Goal: Check status: Check status

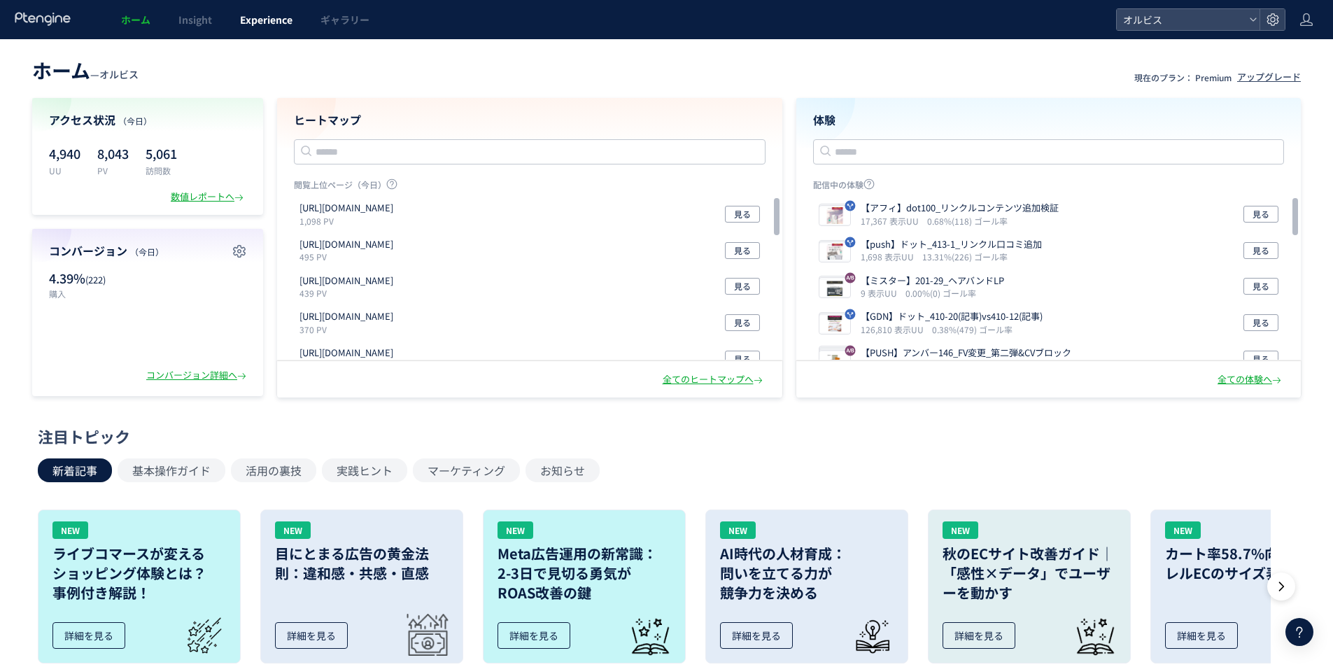
click at [268, 28] on link "Experience" at bounding box center [266, 19] width 80 height 39
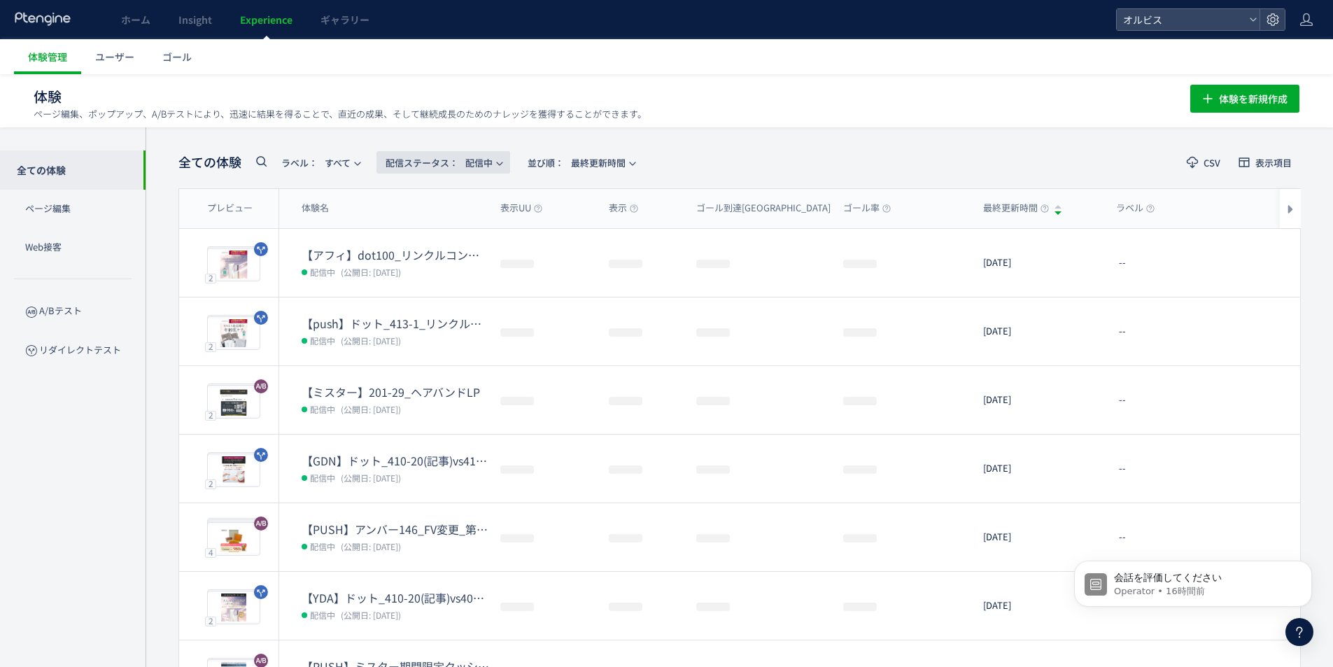
click at [434, 170] on span "配信ステータス​： 配信中" at bounding box center [439, 162] width 107 height 23
click at [433, 199] on li "すべて" at bounding box center [446, 201] width 57 height 25
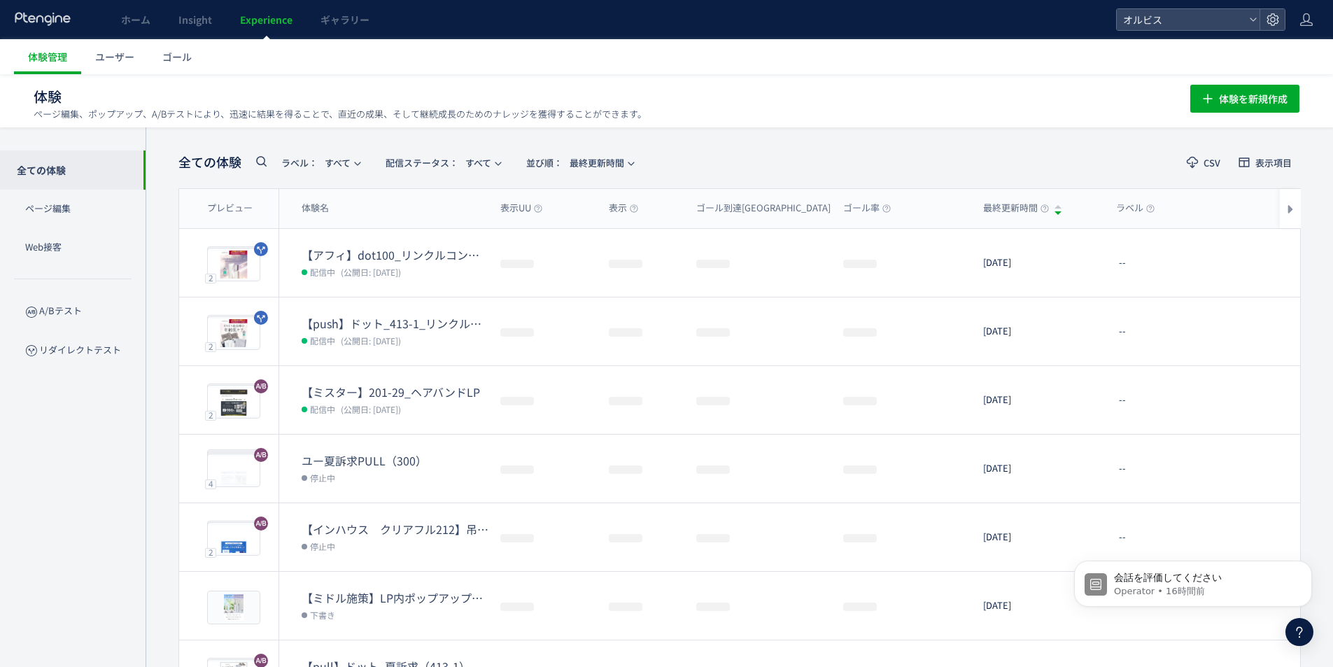
click at [260, 162] on icon at bounding box center [261, 161] width 17 height 17
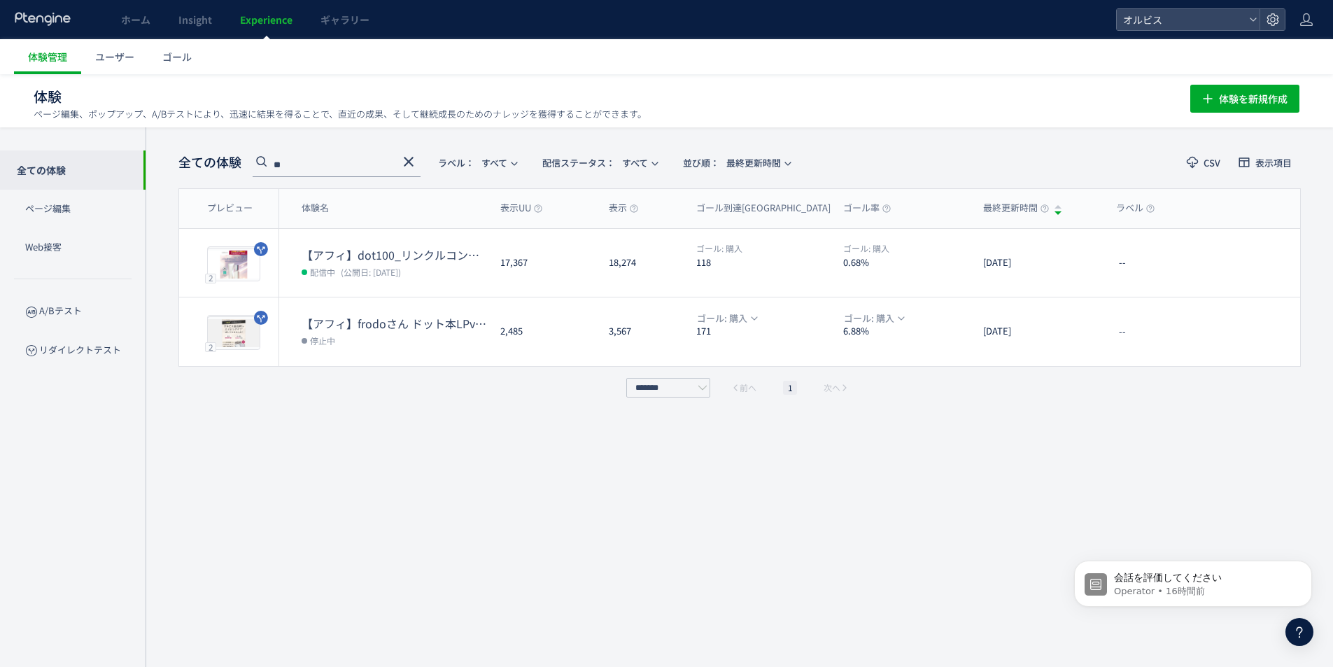
type input "*"
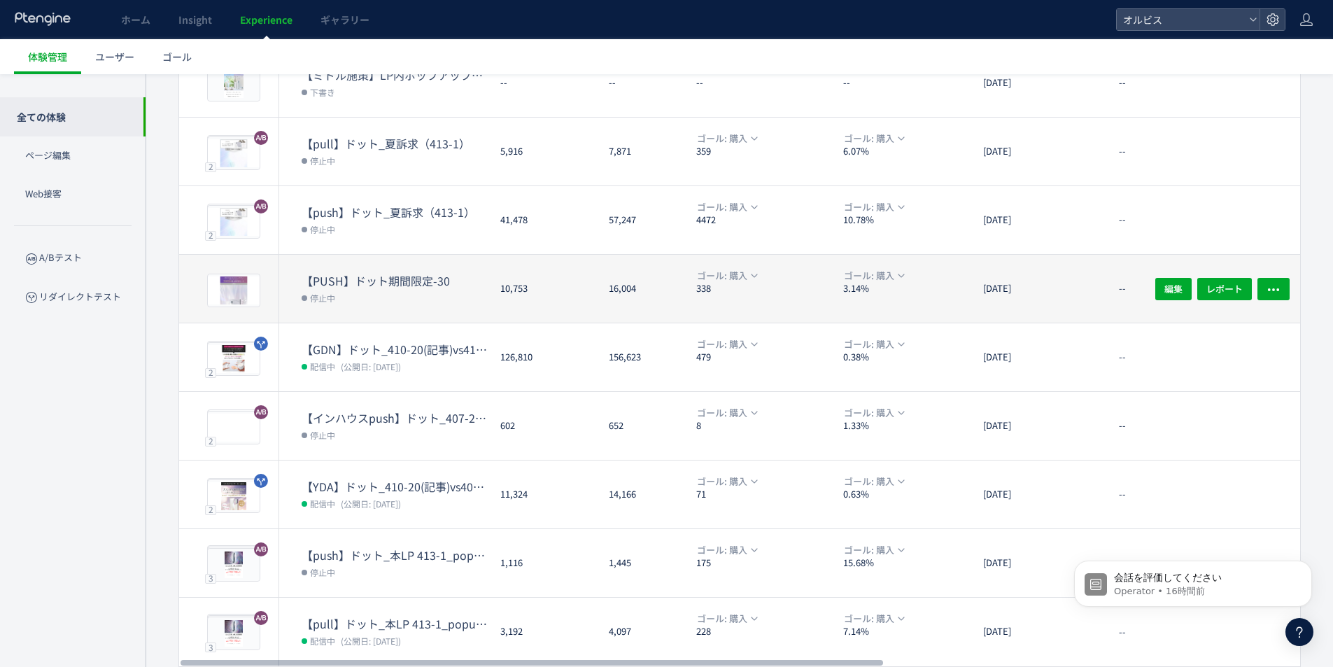
scroll to position [299, 0]
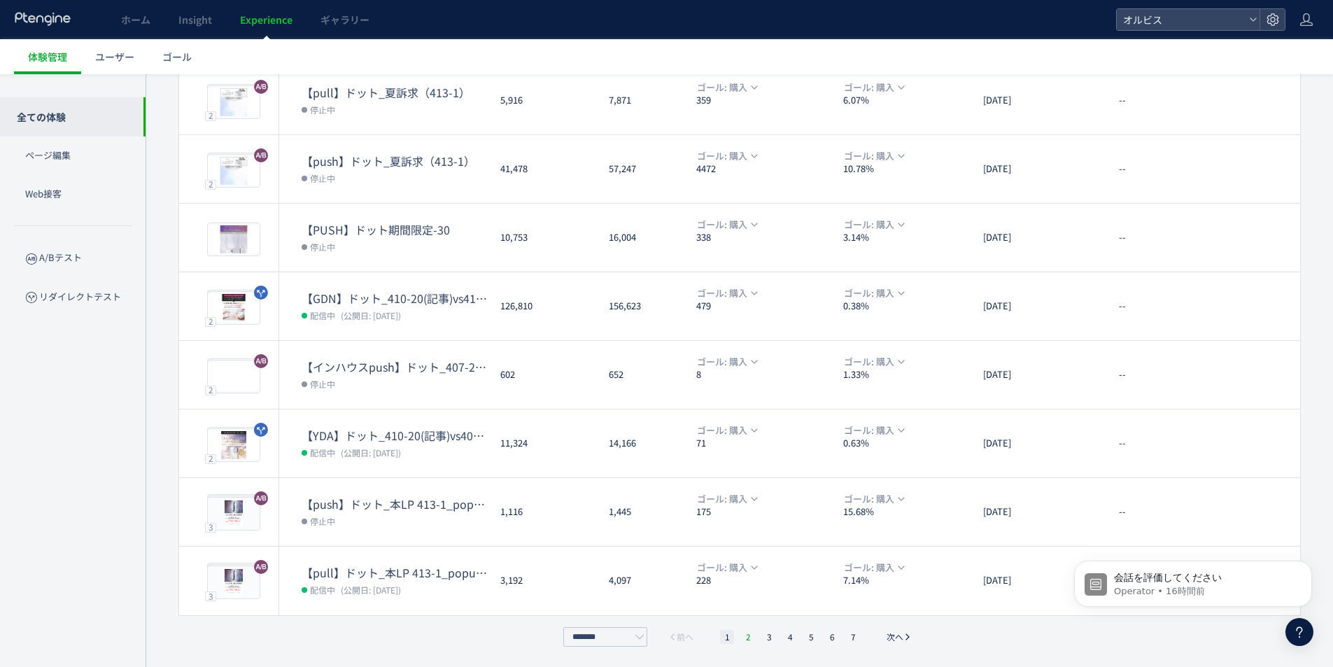
type input "***"
click at [743, 635] on li "2" at bounding box center [748, 637] width 14 height 14
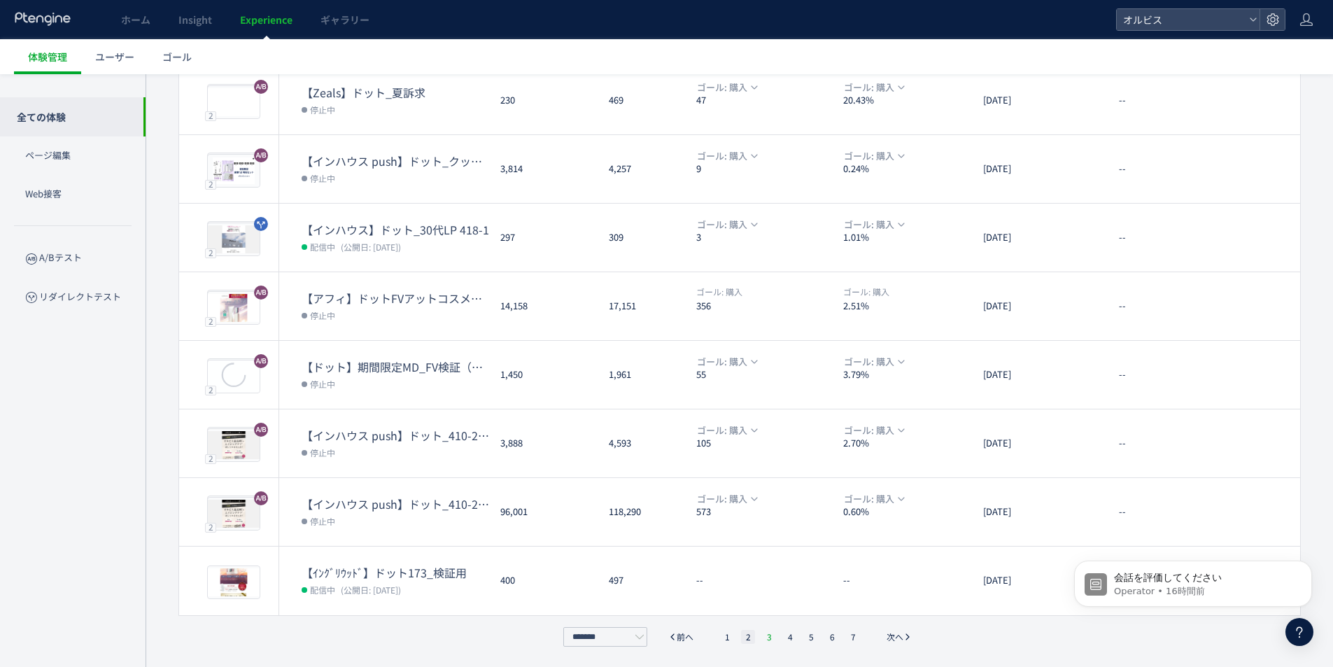
click at [763, 635] on li "3" at bounding box center [769, 637] width 14 height 14
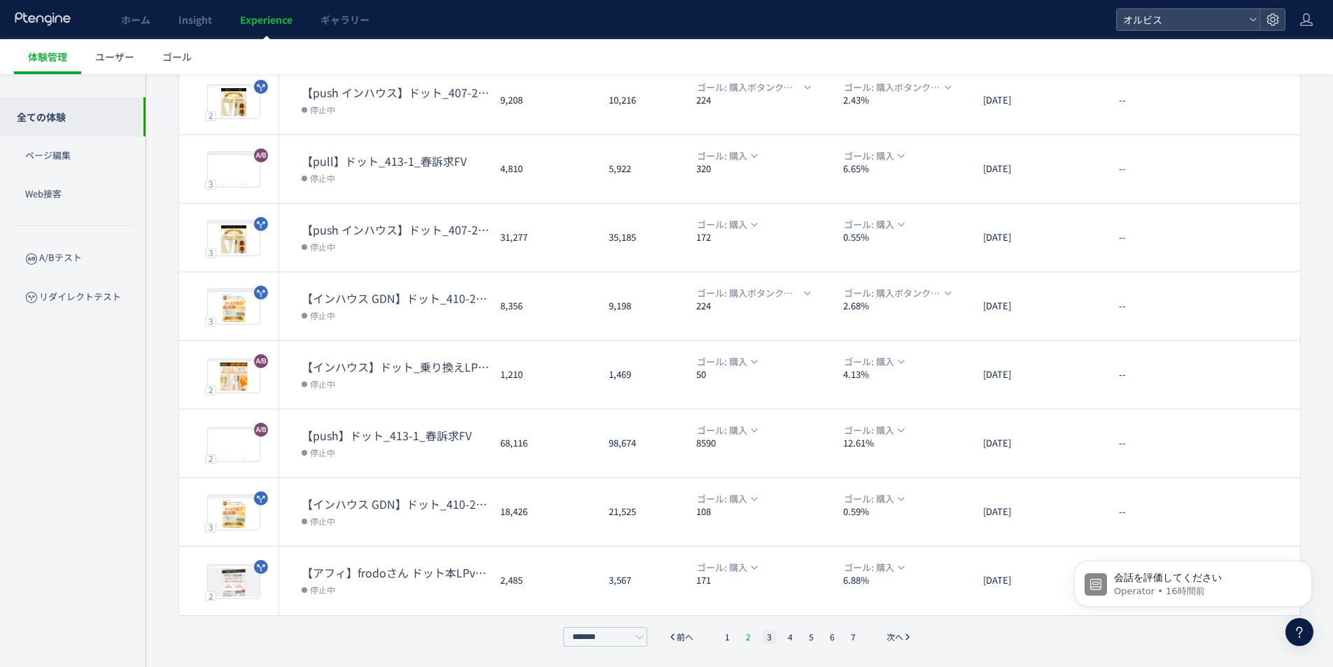
click at [752, 637] on li "2" at bounding box center [748, 637] width 14 height 14
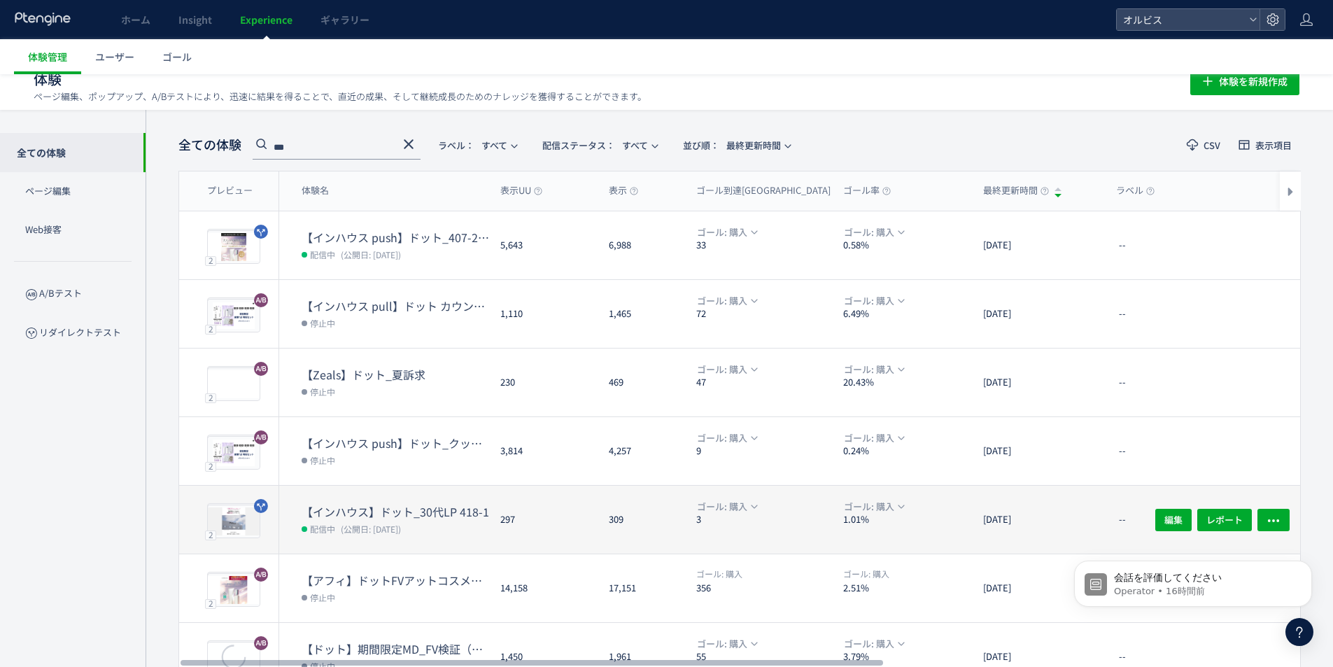
scroll to position [0, 0]
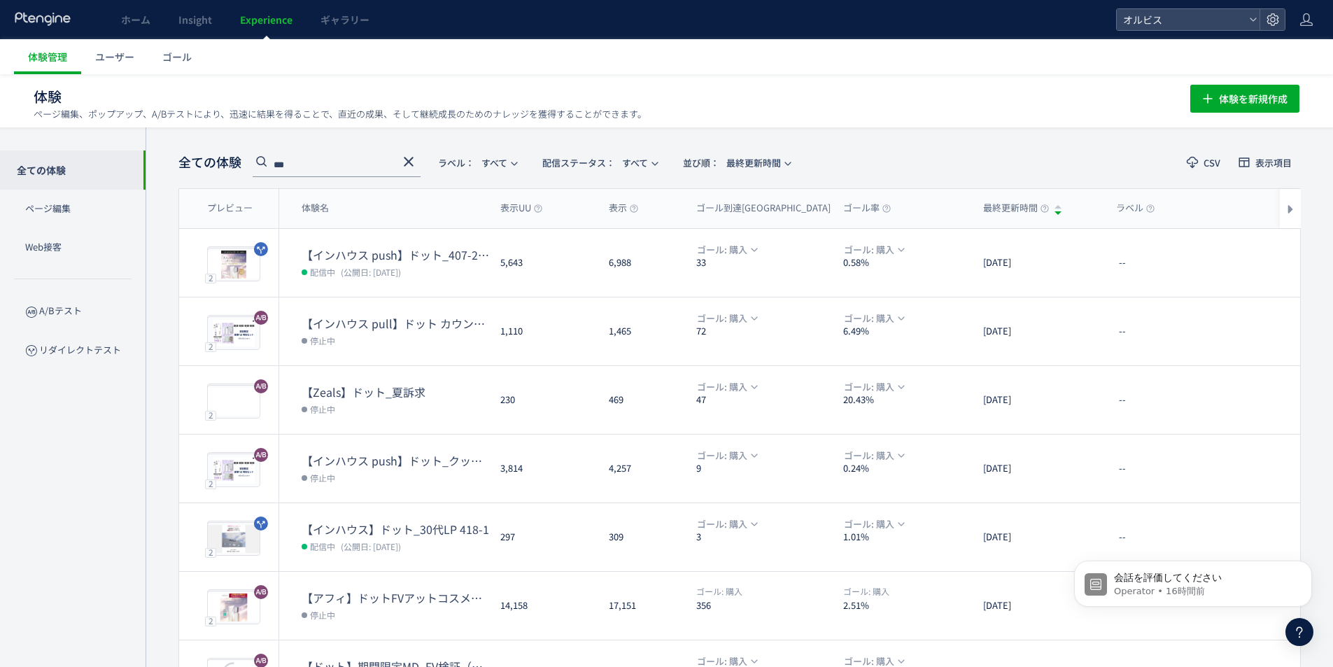
click at [368, 162] on input "***" at bounding box center [337, 166] width 168 height 22
click at [367, 162] on input "***" at bounding box center [337, 166] width 168 height 22
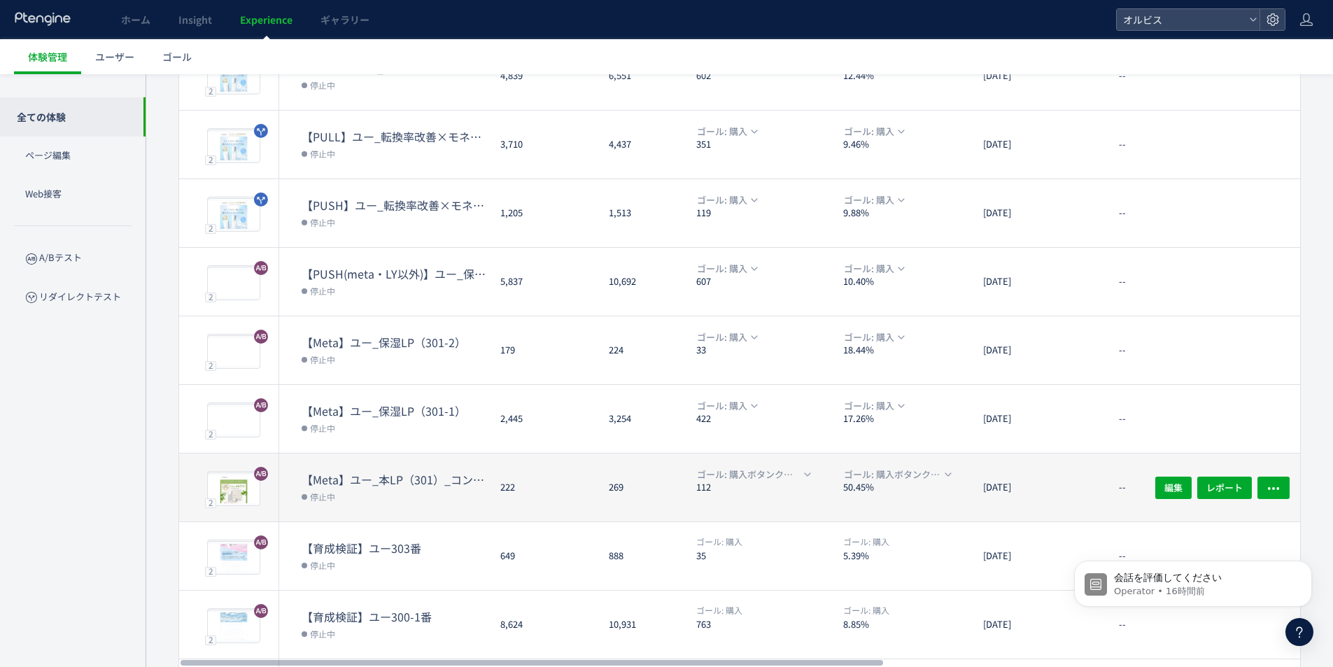
scroll to position [299, 0]
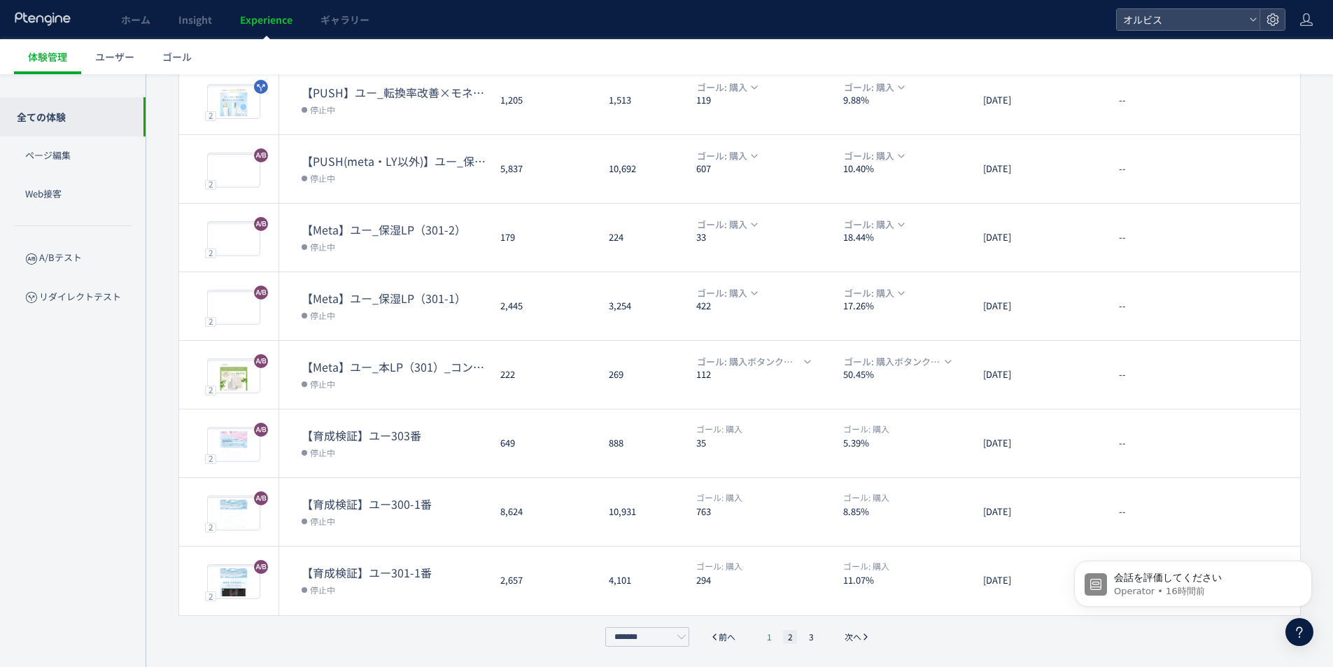
click at [770, 634] on li "1" at bounding box center [769, 637] width 14 height 14
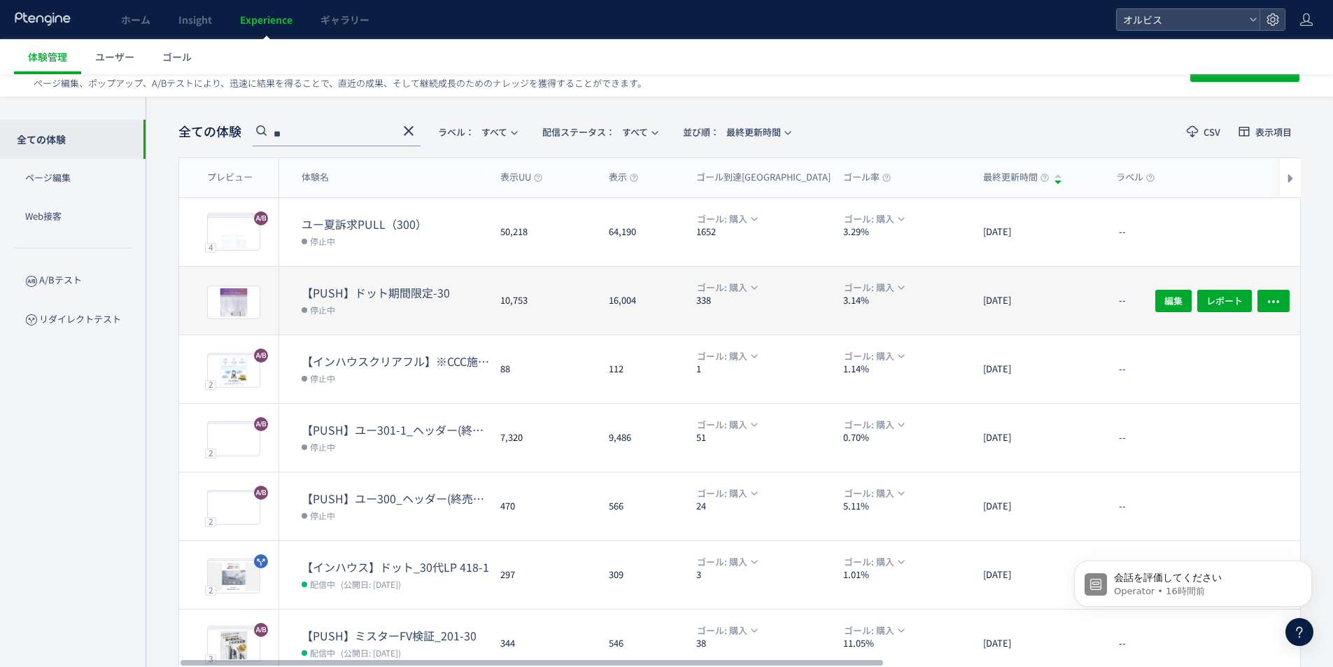
scroll to position [0, 0]
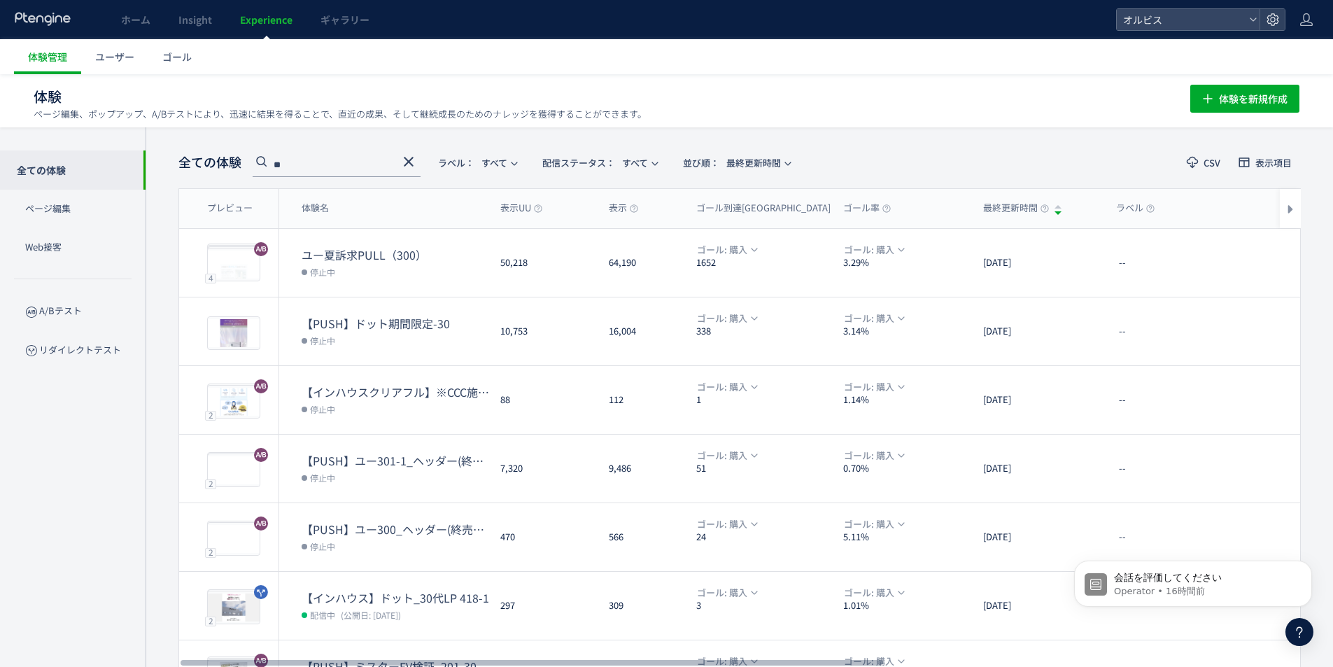
click at [299, 150] on div "**" at bounding box center [337, 162] width 168 height 29
click at [301, 155] on input "**" at bounding box center [337, 166] width 168 height 22
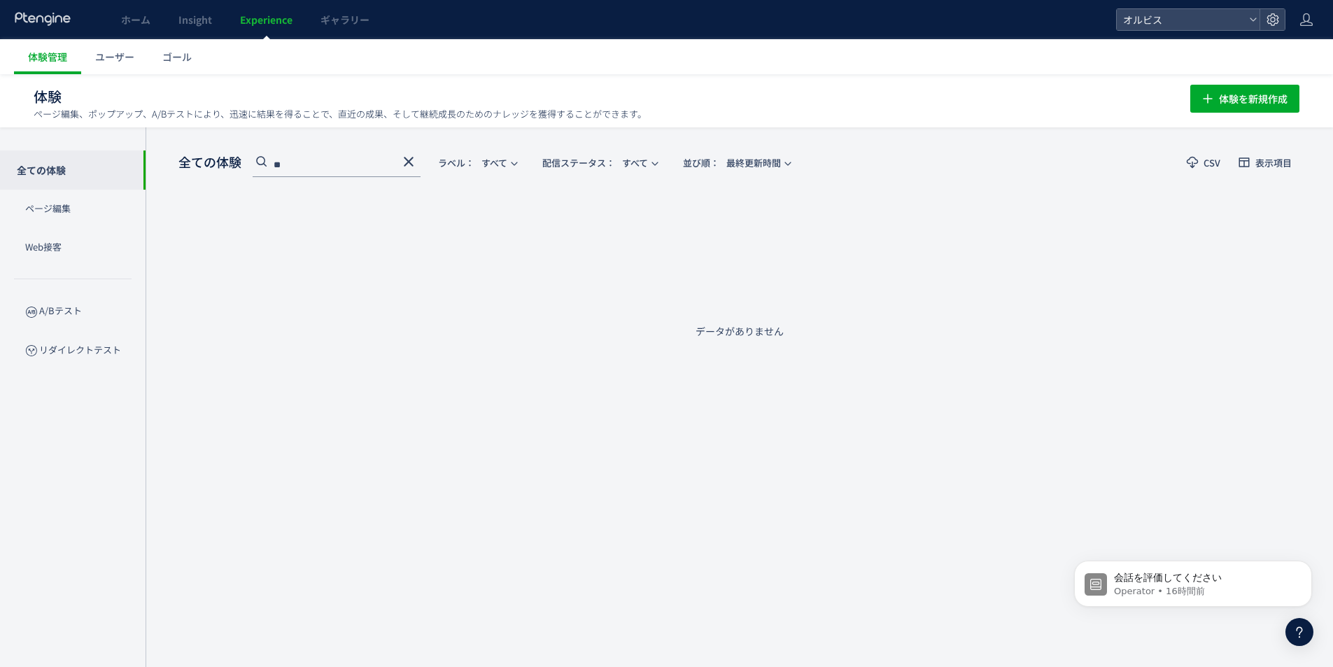
type input "*"
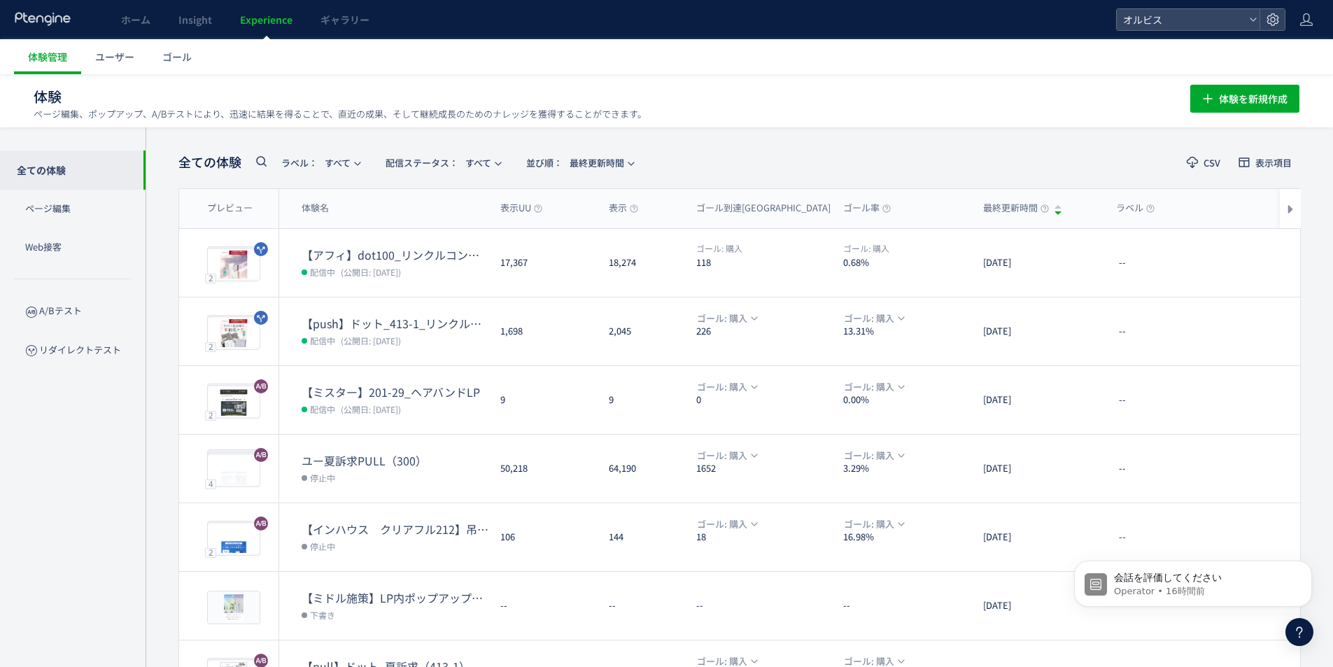
scroll to position [0, 36]
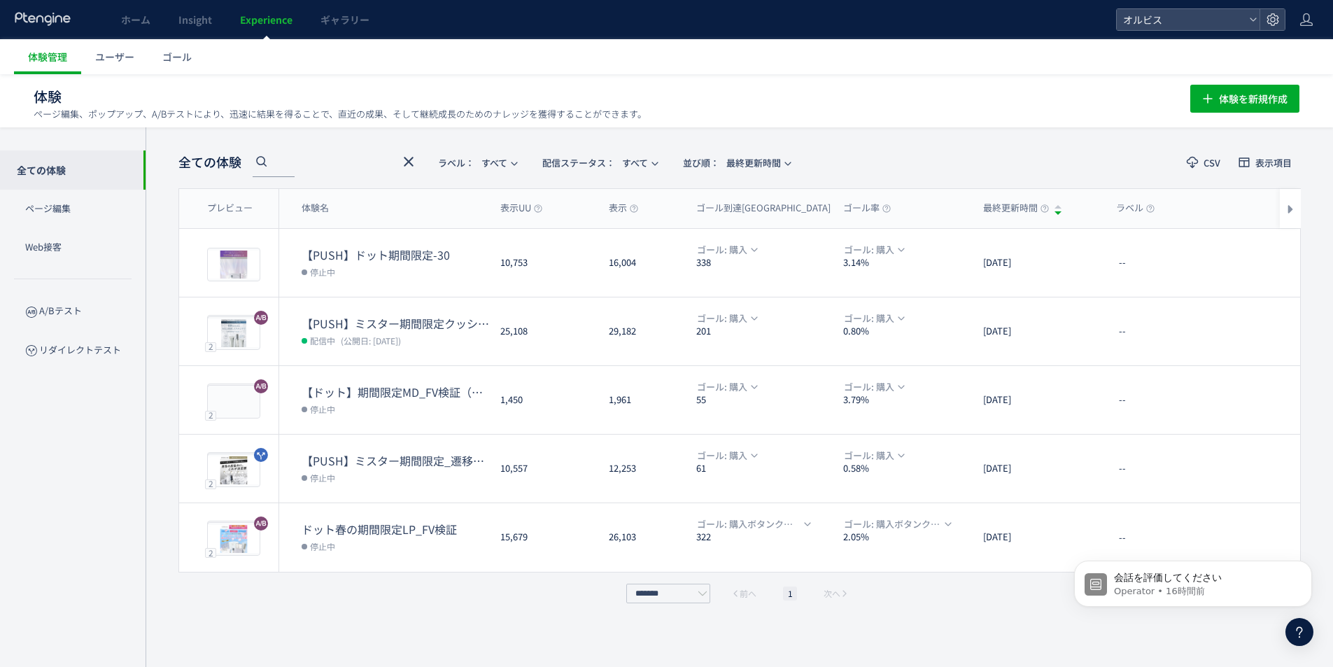
type input "****"
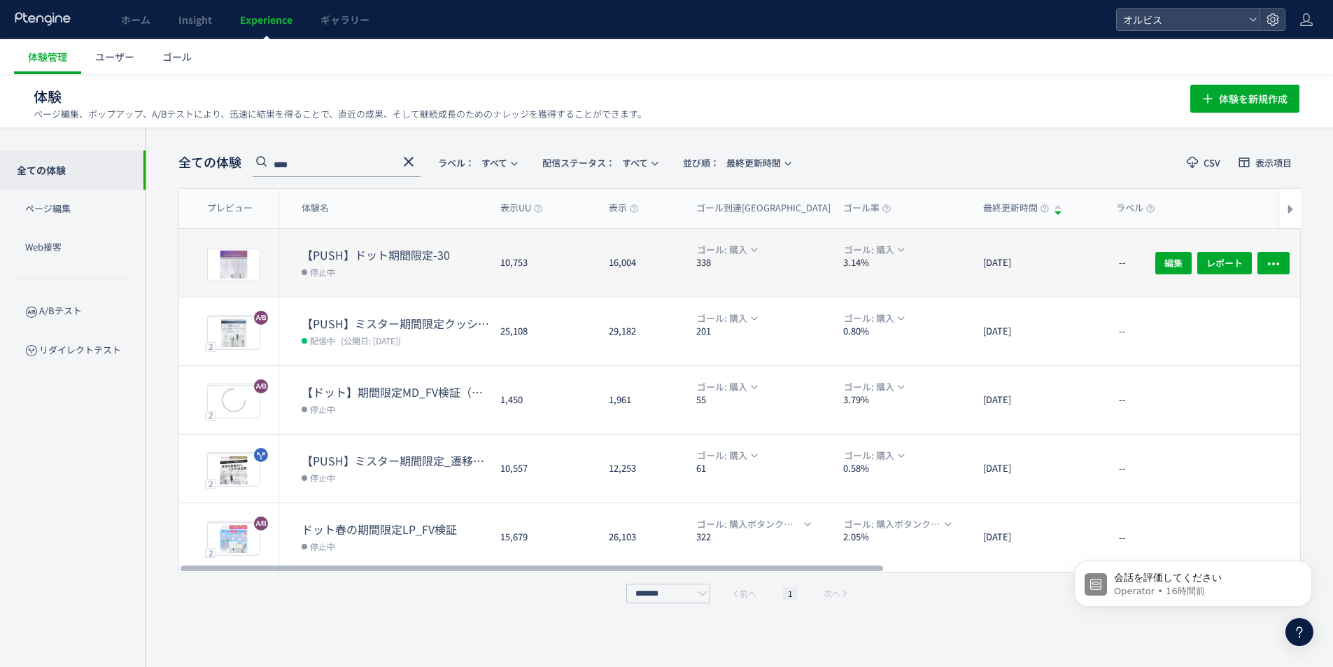
click at [371, 248] on dt "【PUSH】ドット期間限定-30" at bounding box center [396, 255] width 188 height 16
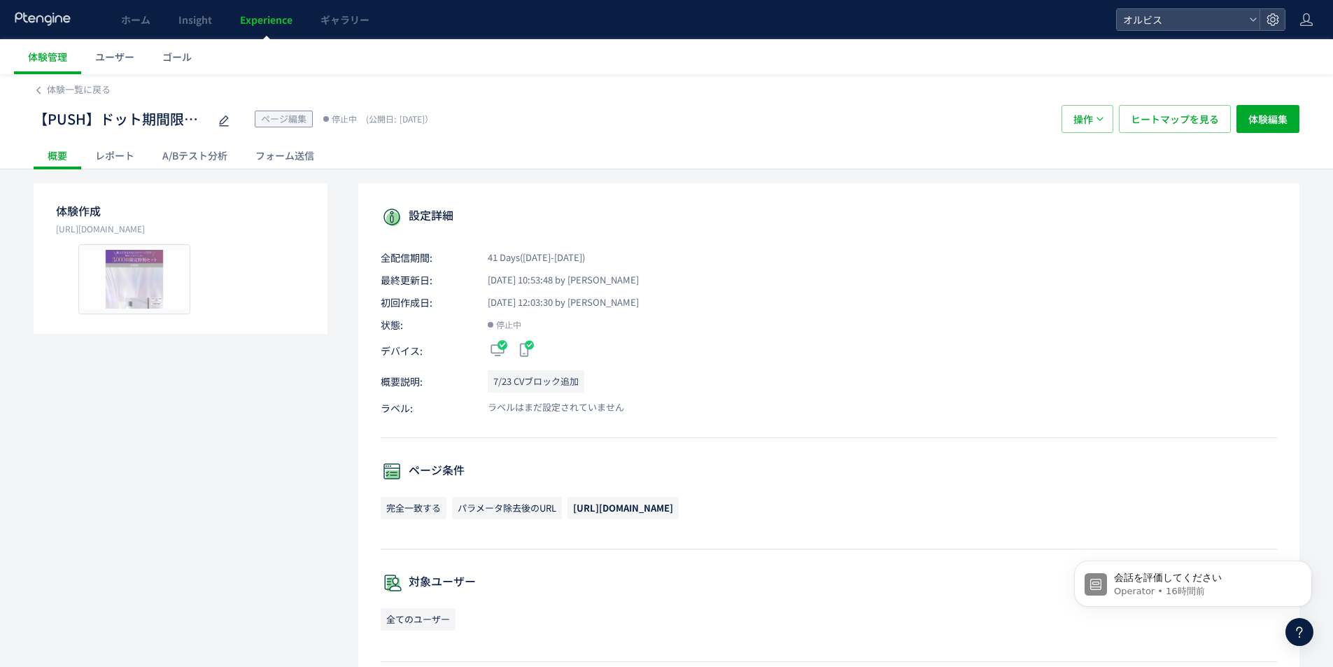
click at [503, 283] on span "[DATE] 10:53:48 by [PERSON_NAME]" at bounding box center [555, 280] width 167 height 13
click at [584, 293] on div "設定詳細 全配信期間: 41 Days([DATE]-[DATE]) 最終更新日: [DATE] 10:53:48 by オルビス 初回作成日: [DATE]…" at bounding box center [828, 630] width 941 height 894
click at [583, 299] on span "[DATE] 12:03:30 by [PERSON_NAME]" at bounding box center [555, 302] width 167 height 13
click at [581, 300] on span "[DATE] 12:03:30 by [PERSON_NAME]" at bounding box center [555, 302] width 167 height 13
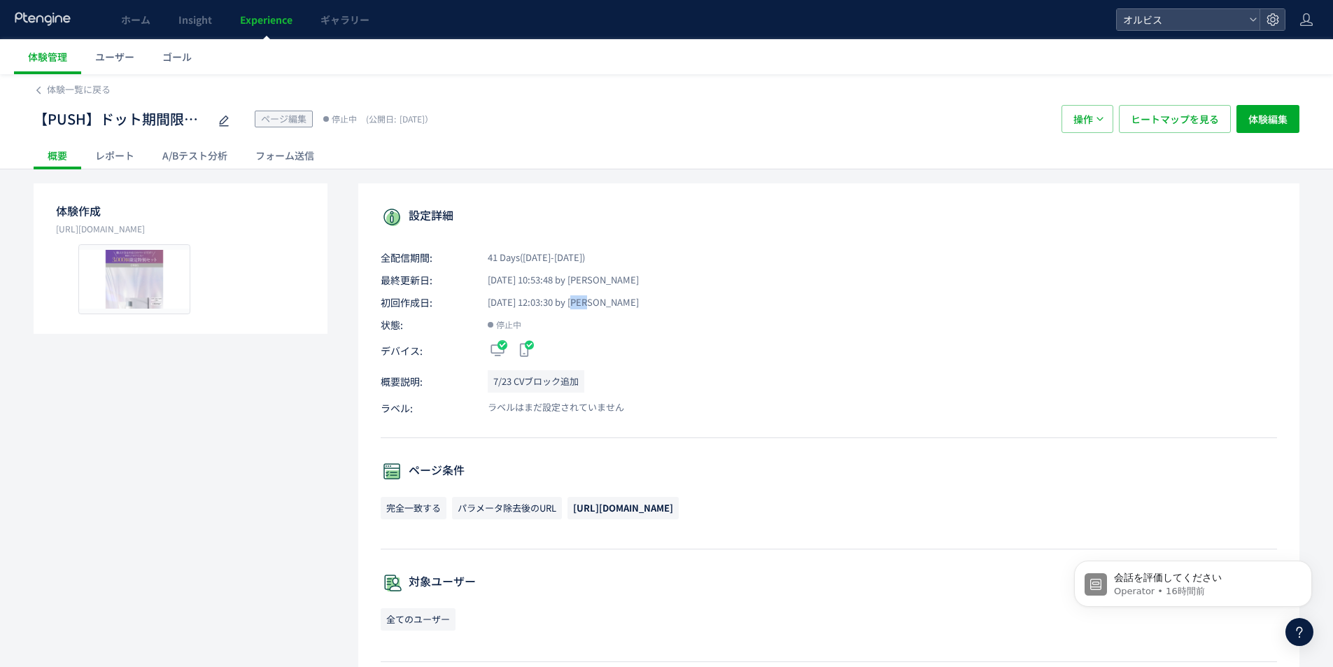
click at [581, 300] on span "[DATE] 12:03:30 by [PERSON_NAME]" at bounding box center [555, 302] width 167 height 13
click at [558, 306] on span "[DATE] 12:03:30 by [PERSON_NAME]" at bounding box center [555, 302] width 167 height 13
click at [530, 303] on span "[DATE] 12:03:30 by [PERSON_NAME]" at bounding box center [555, 302] width 167 height 13
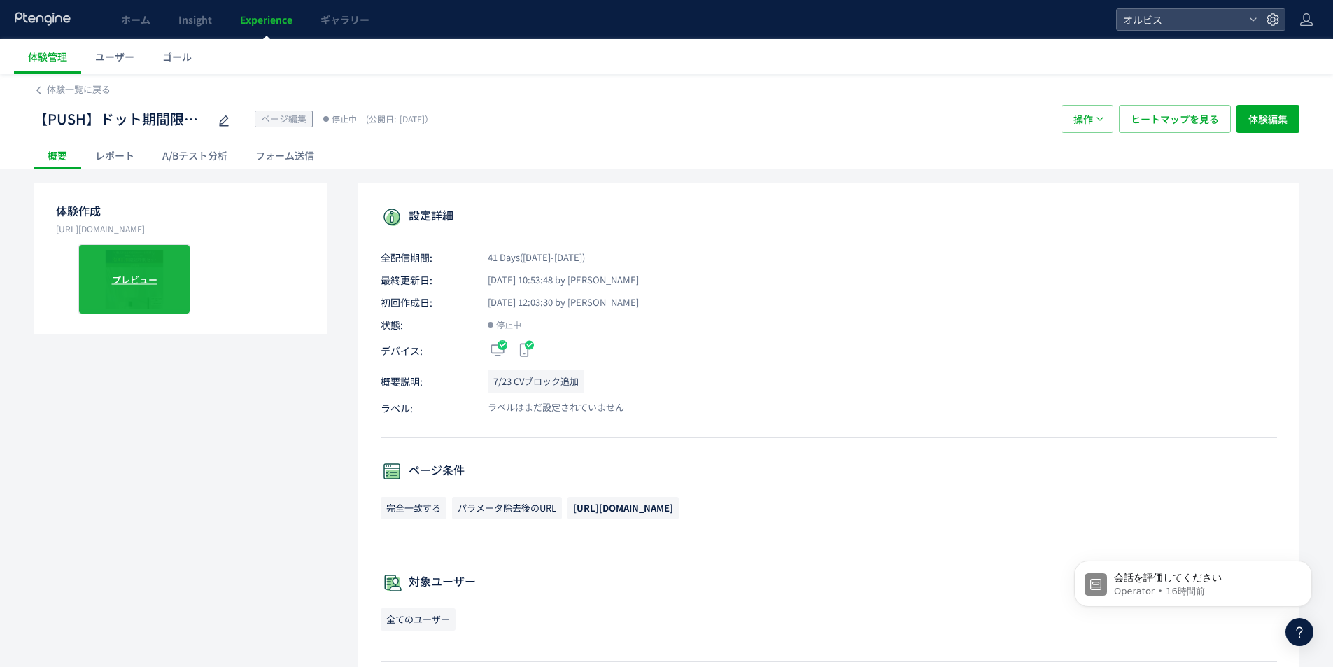
click at [135, 276] on span "プレビュー" at bounding box center [134, 278] width 45 height 13
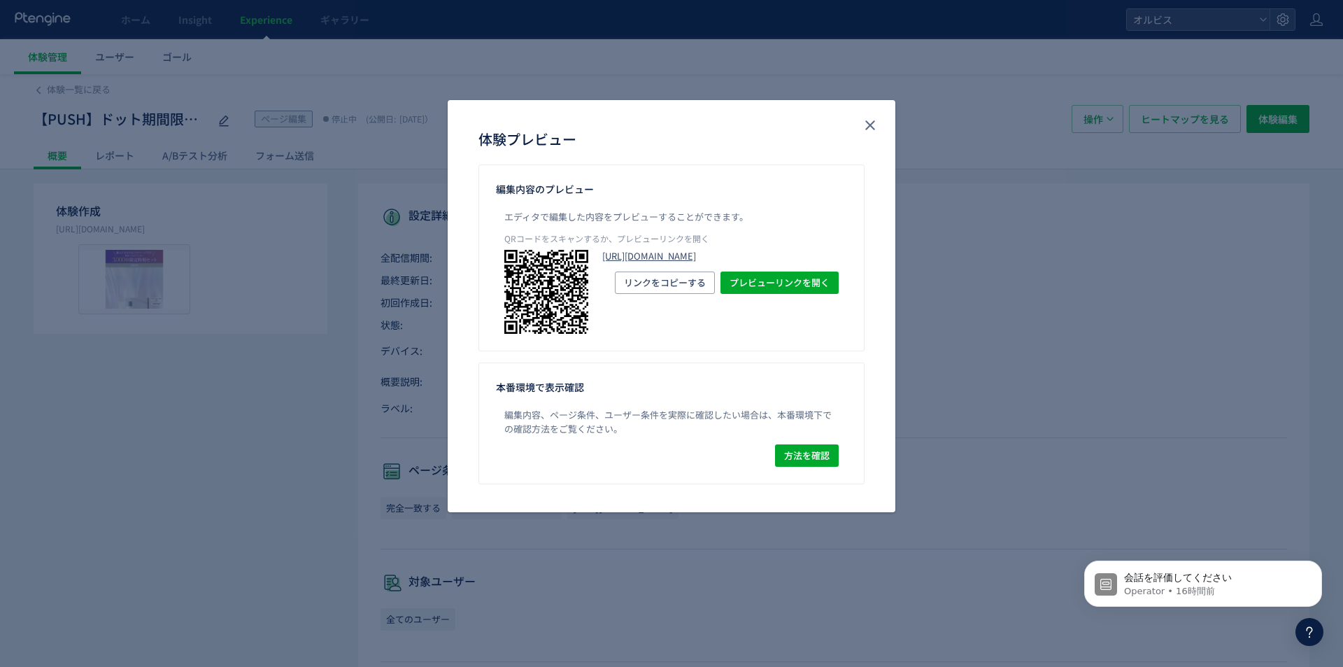
click at [650, 263] on link "[URL][DOMAIN_NAME]" at bounding box center [720, 256] width 237 height 13
click at [870, 125] on use "close" at bounding box center [871, 125] width 10 height 10
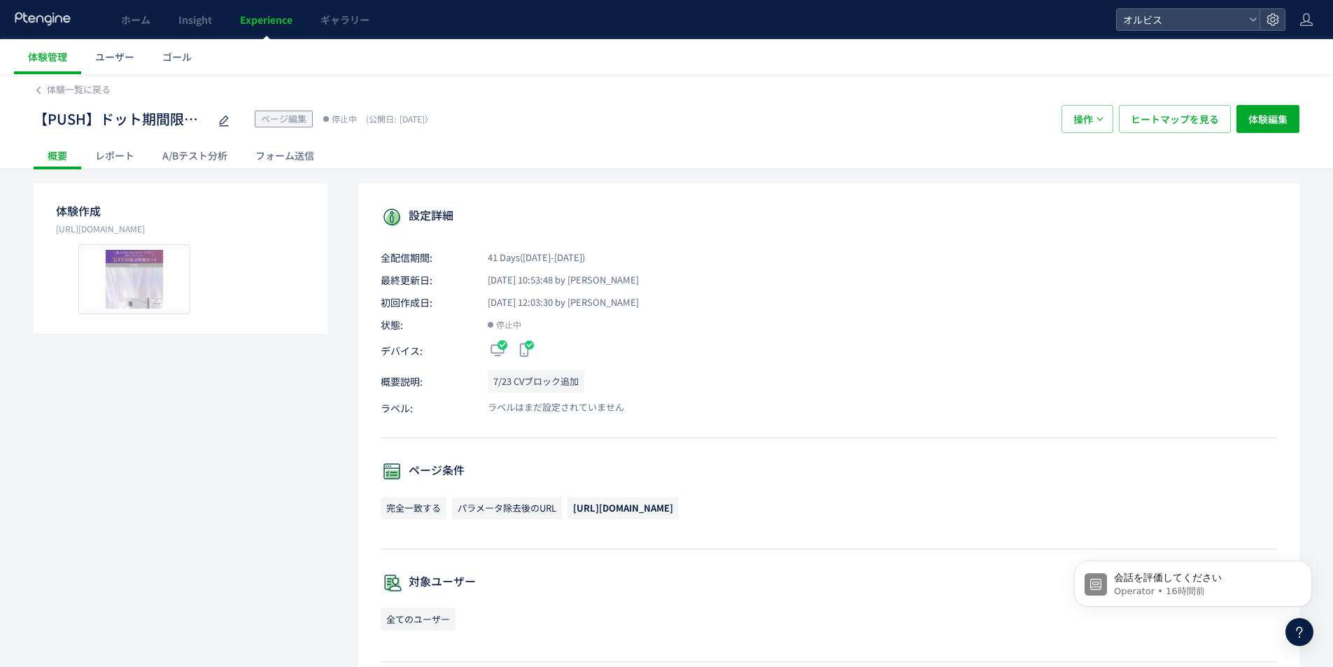
click at [549, 381] on p "7/23 CVブロック追加" at bounding box center [536, 381] width 97 height 22
click at [578, 386] on p "7/23 CVブロック追加" at bounding box center [536, 381] width 97 height 22
drag, startPoint x: 489, startPoint y: 376, endPoint x: 595, endPoint y: 387, distance: 106.9
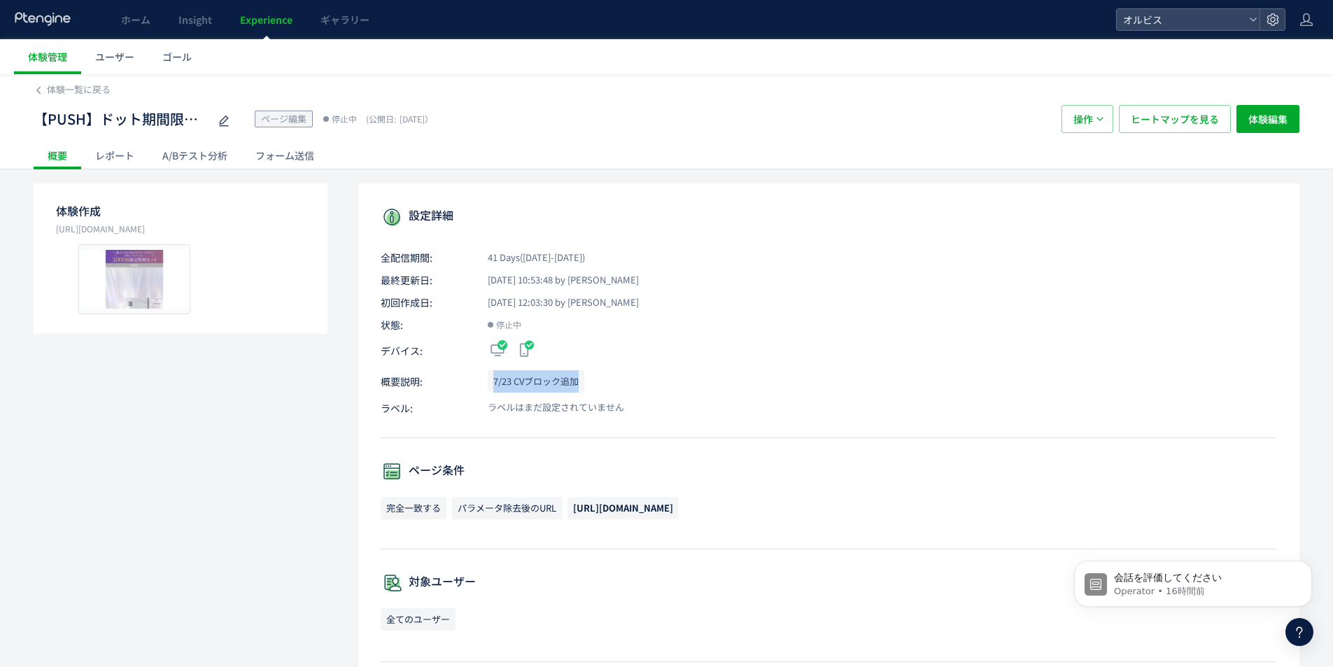
click at [595, 387] on p "概要説明: 7/23 CVブロック追加" at bounding box center [829, 381] width 896 height 22
click at [622, 387] on p "概要説明: 7/23 CVブロック追加" at bounding box center [829, 381] width 896 height 22
